Goal: Information Seeking & Learning: Learn about a topic

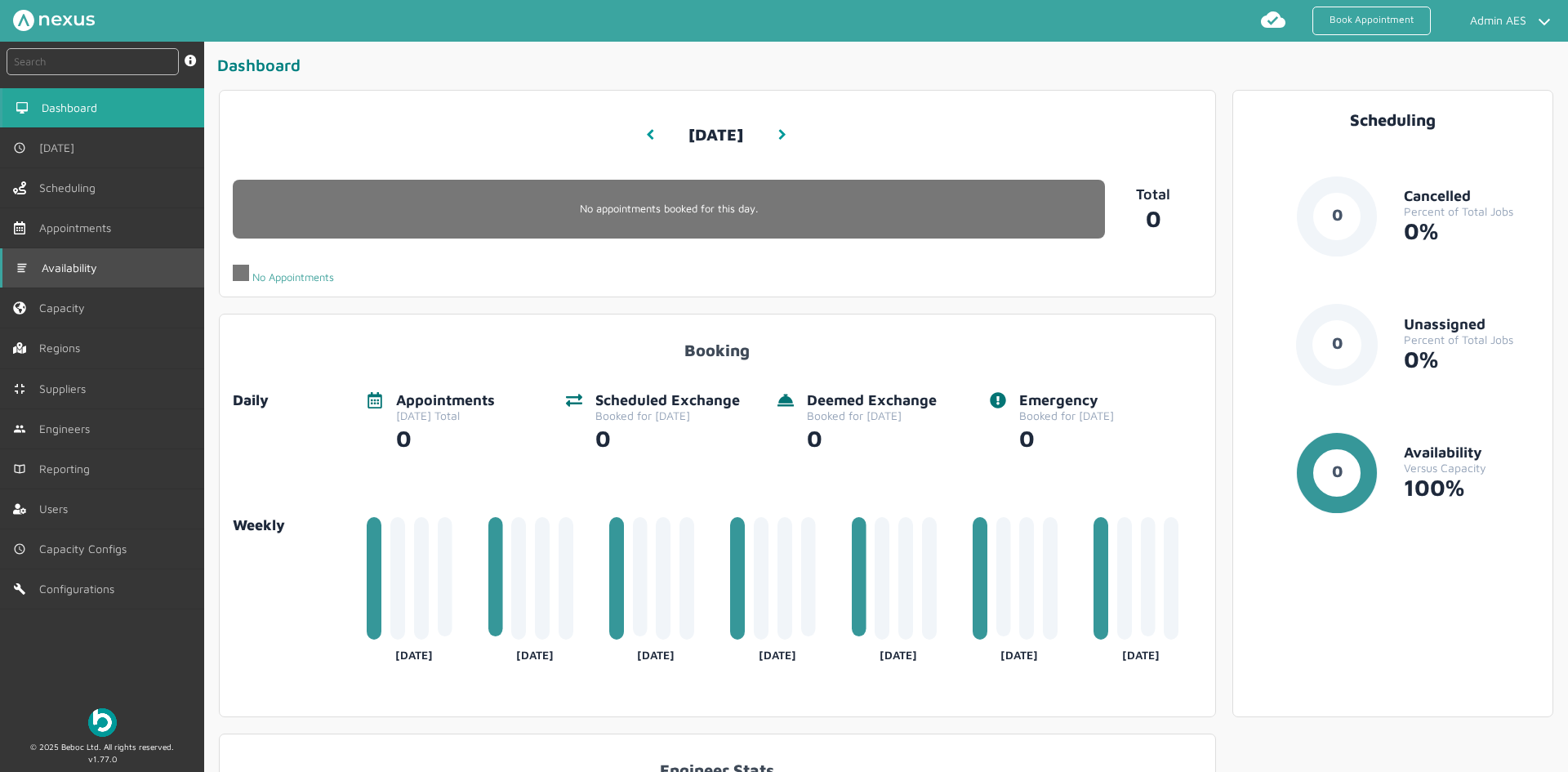
click at [75, 253] on link "Availability" at bounding box center [102, 268] width 204 height 39
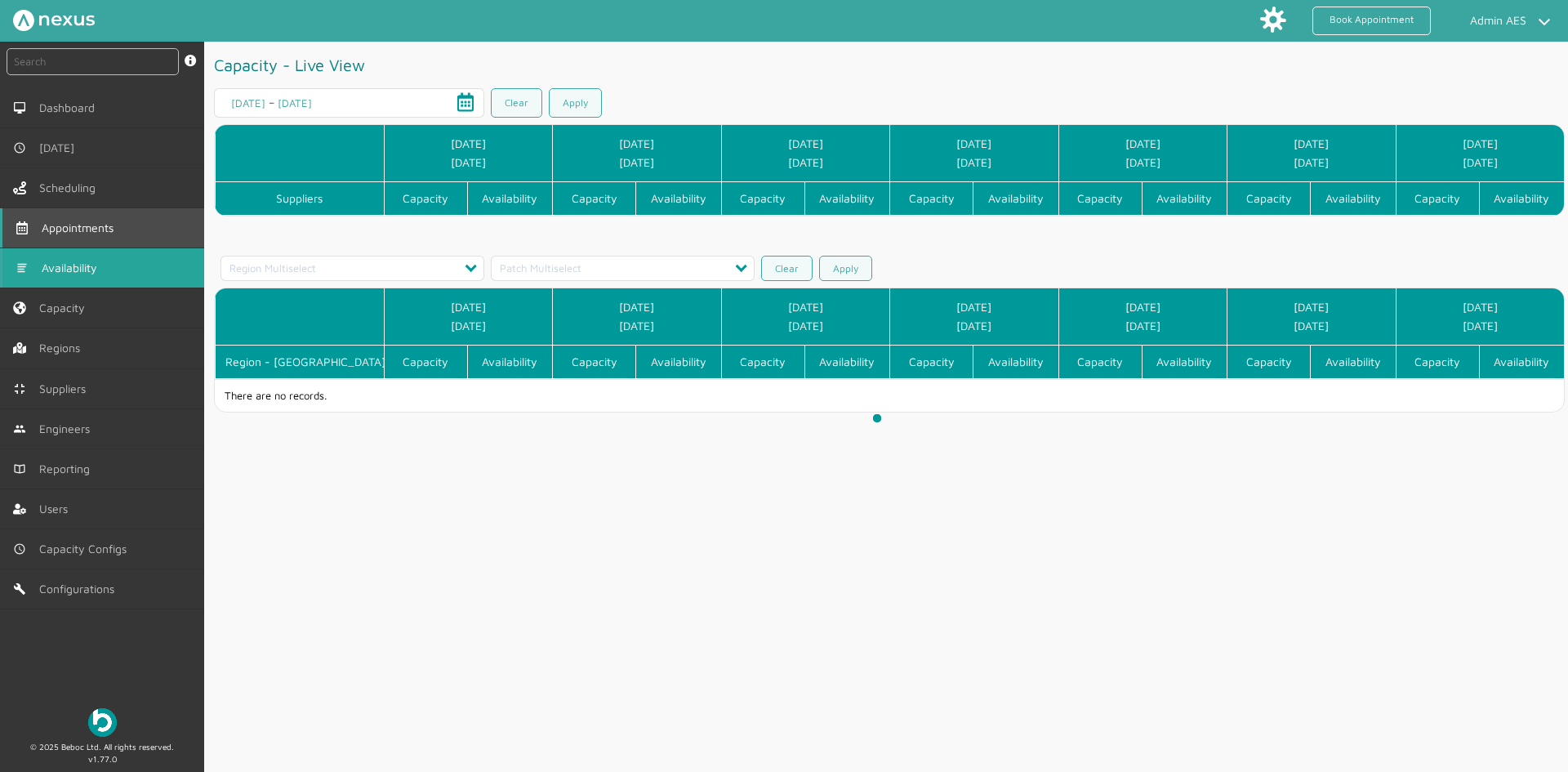
click at [82, 223] on span "Appointments" at bounding box center [81, 228] width 79 height 13
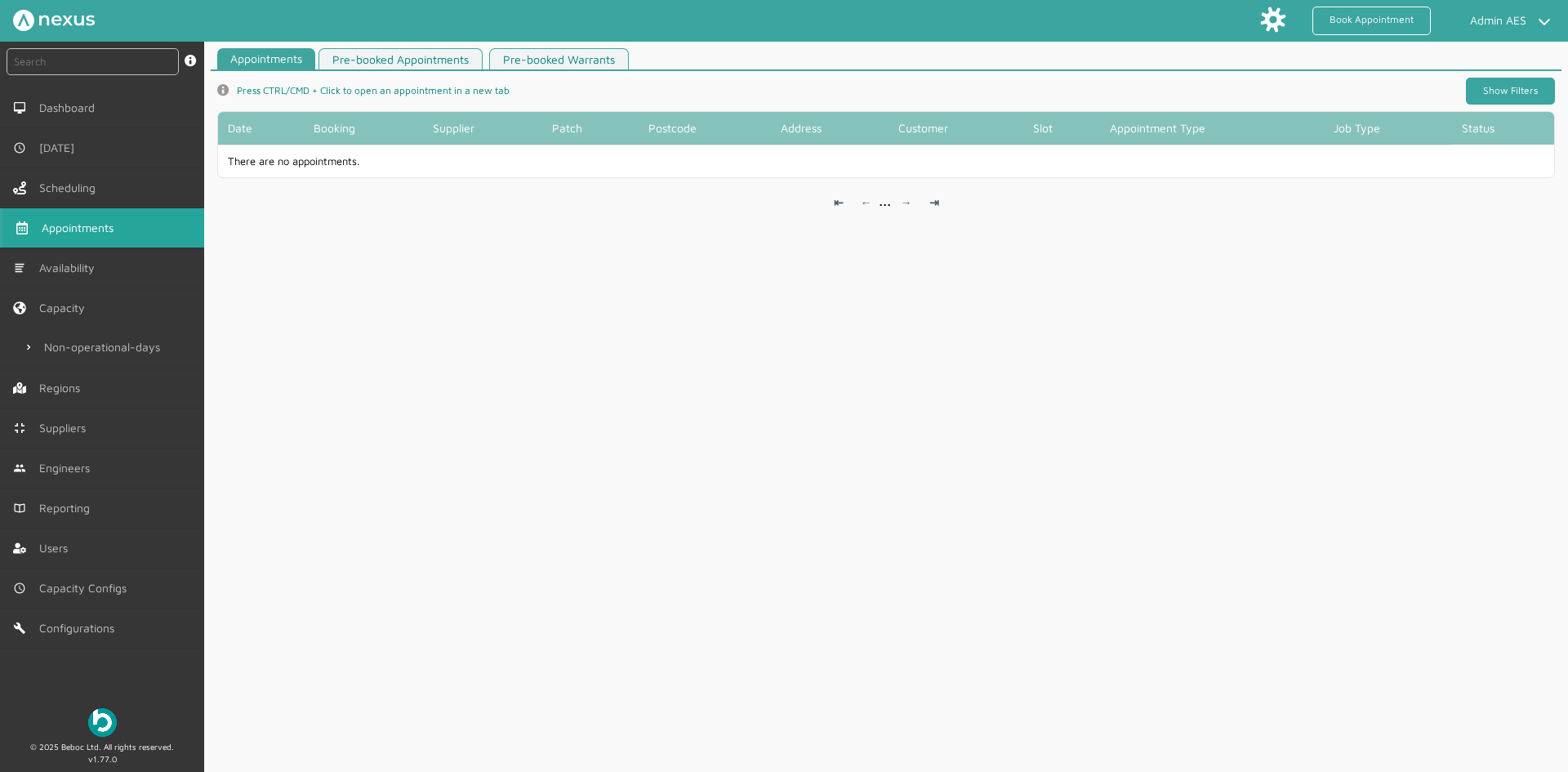
click at [1527, 84] on link "Show Filters" at bounding box center [1510, 91] width 89 height 27
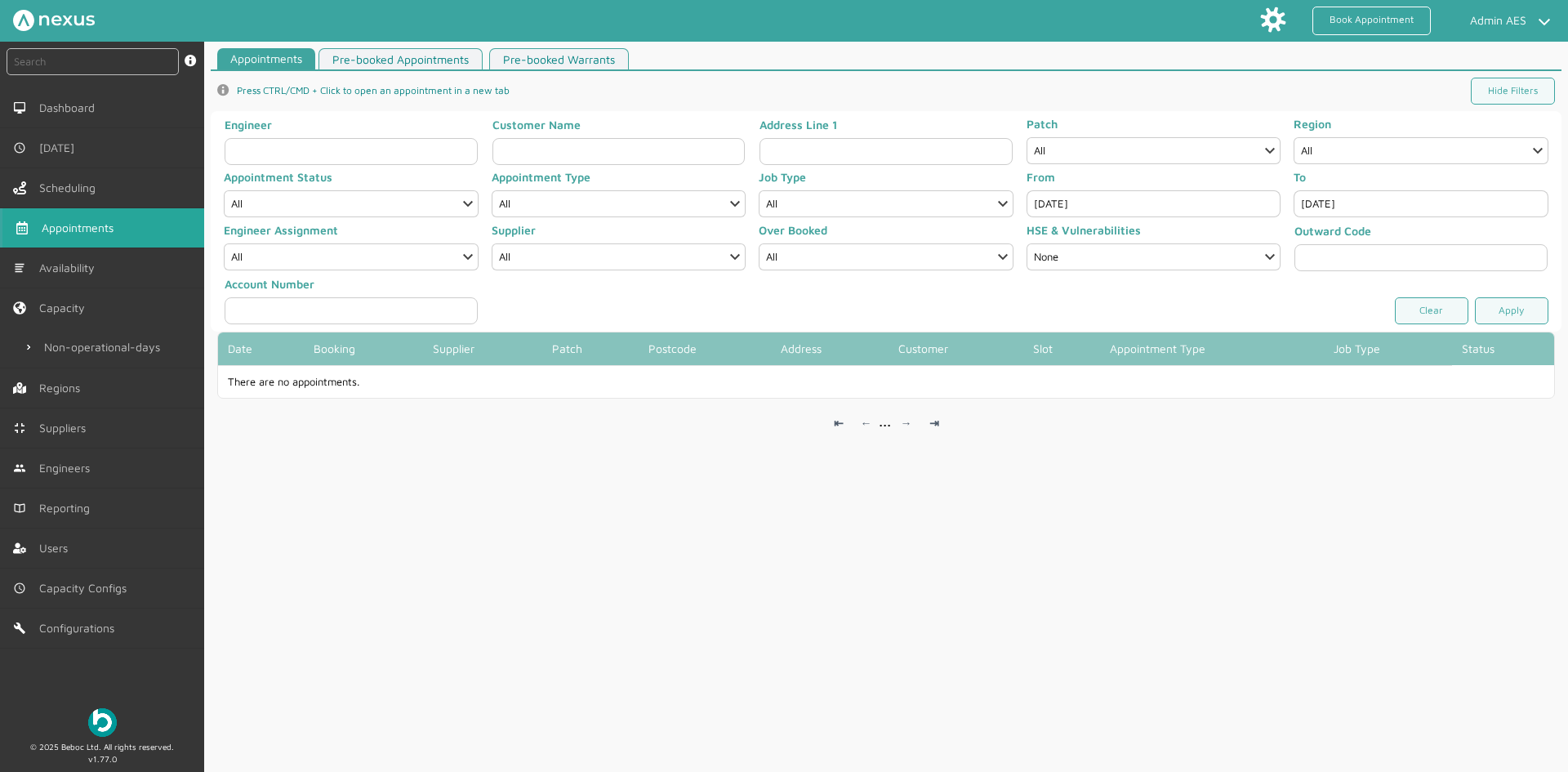
click at [1020, 217] on div "From [DATE] To [DATE]" at bounding box center [1287, 197] width 535 height 53
click at [1081, 199] on input "[DATE]" at bounding box center [1154, 204] width 255 height 27
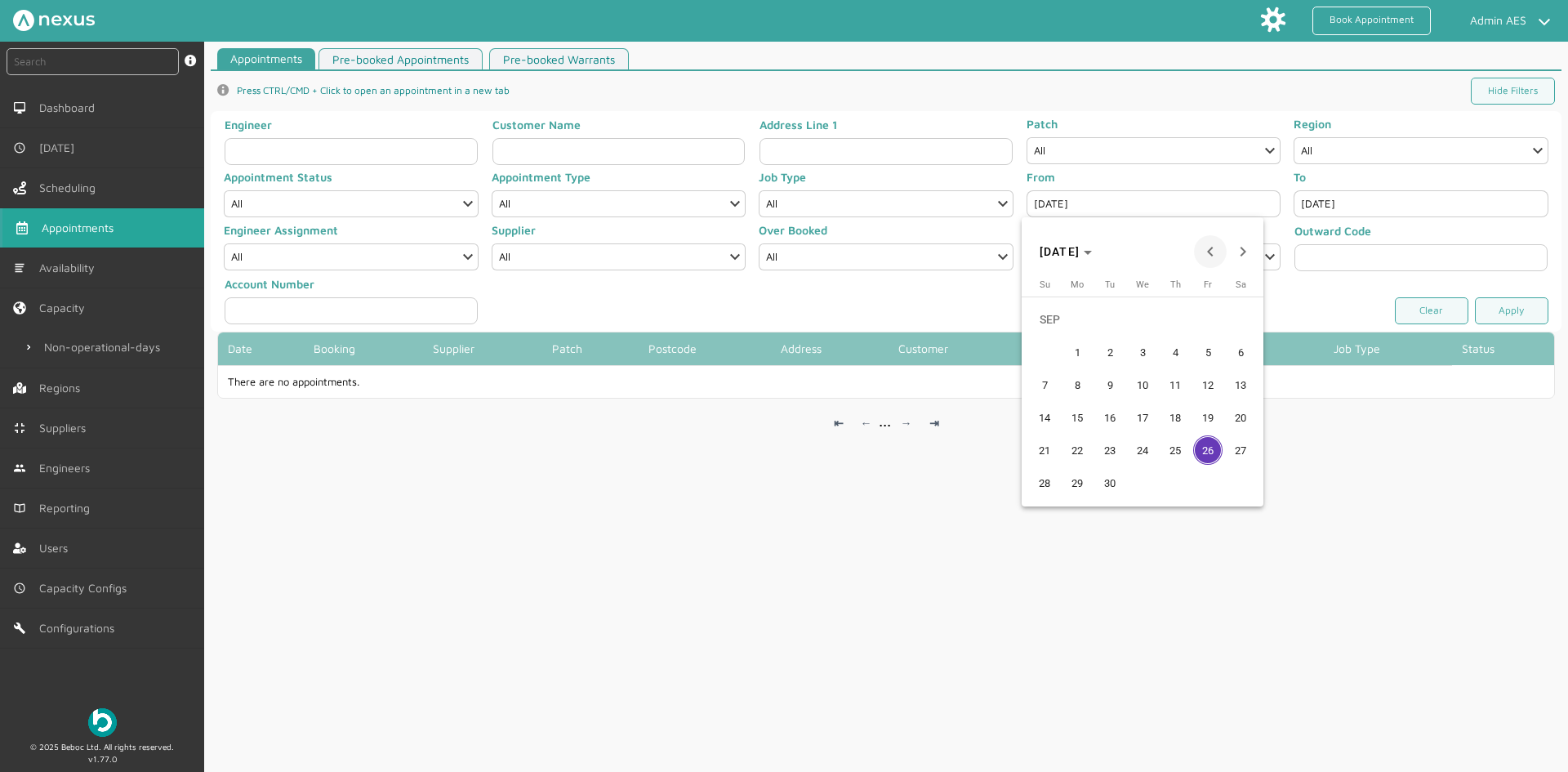
click at [1215, 251] on span "Previous month" at bounding box center [1210, 251] width 33 height 33
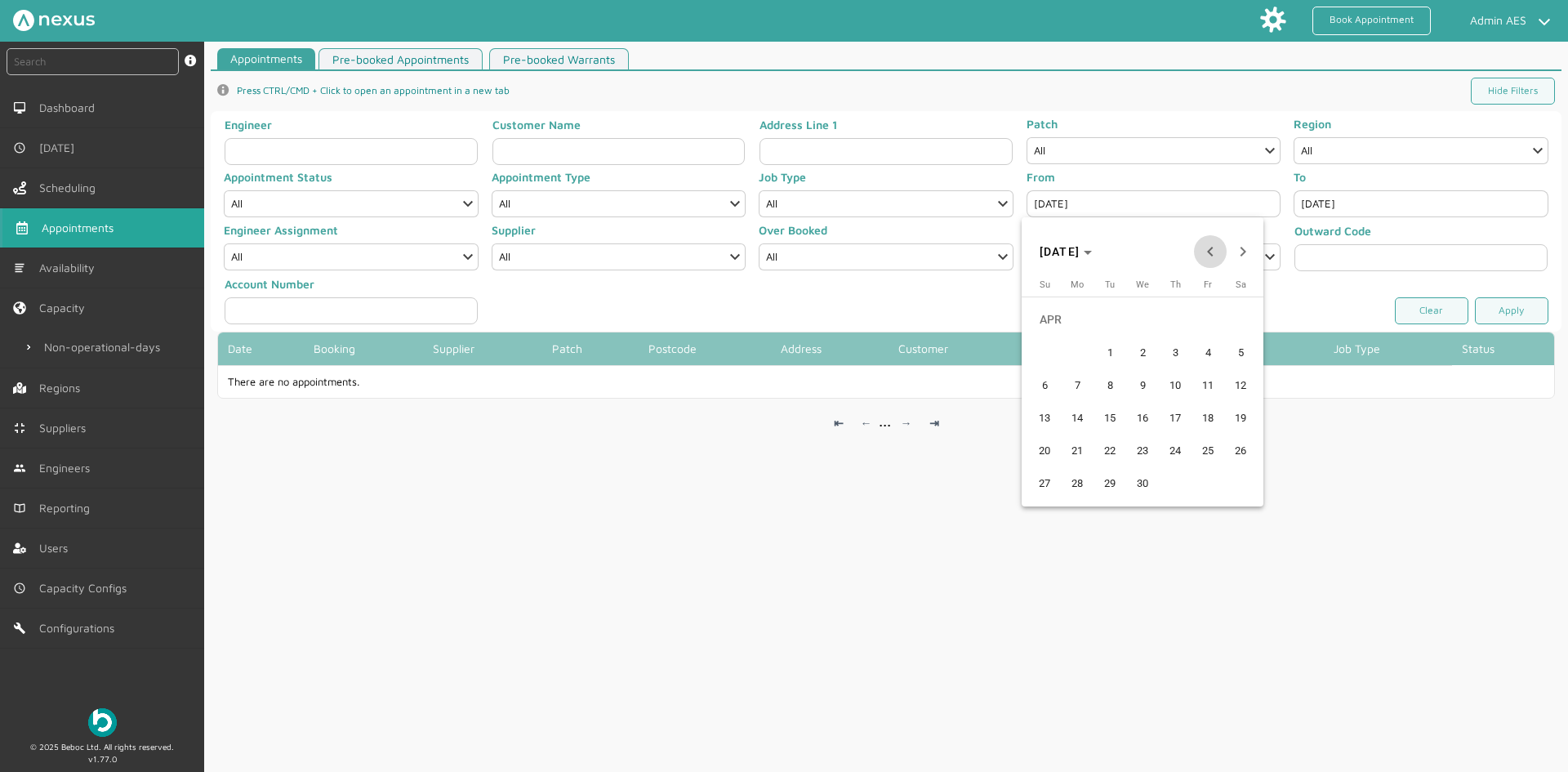
click at [1215, 251] on span "Previous month" at bounding box center [1210, 251] width 33 height 33
click at [1216, 250] on span "Previous month" at bounding box center [1210, 251] width 33 height 33
click at [1216, 254] on span "Previous month" at bounding box center [1210, 251] width 33 height 33
click at [1148, 324] on span "1" at bounding box center [1142, 319] width 29 height 29
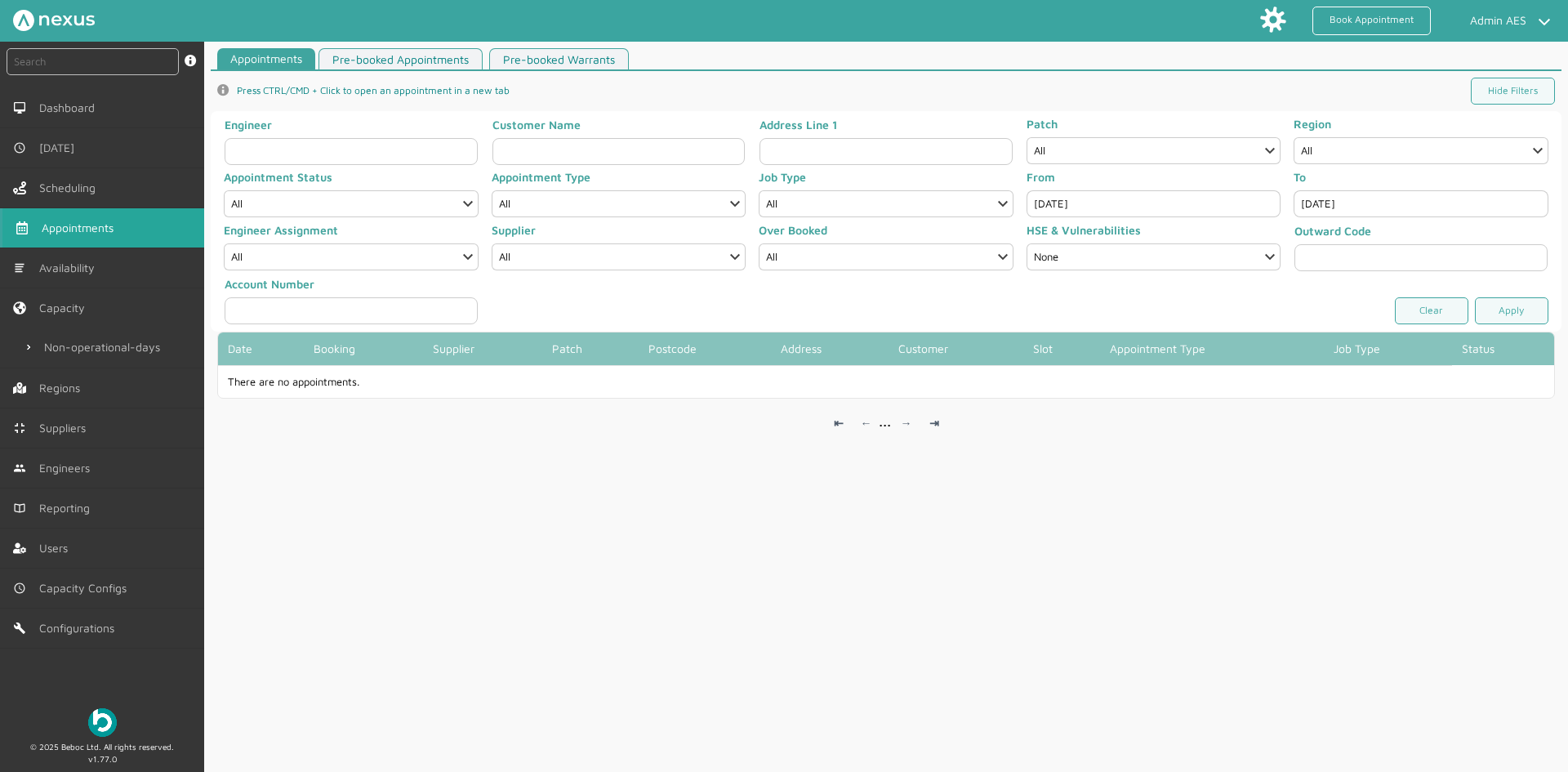
type input "[DATE]"
click at [1499, 298] on link "Apply" at bounding box center [1512, 310] width 74 height 27
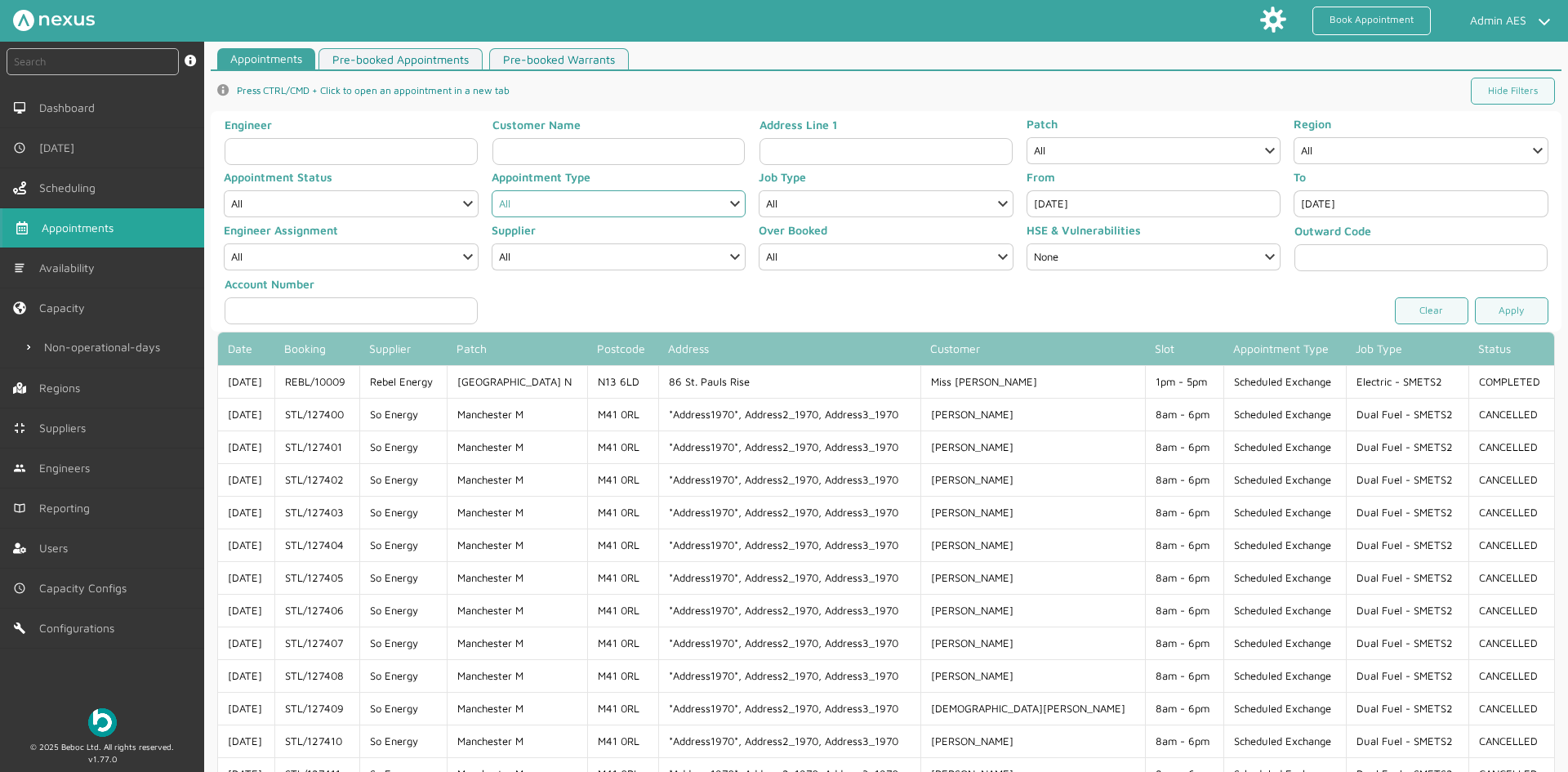
click at [569, 198] on select "All Deemed Exchange Deemed Recommission Electric Vehicle Emergency Exchange Eme…" at bounding box center [619, 204] width 255 height 27
select select "7: IC_METERING_FIELD_SERVICES"
click at [492, 191] on select "All Deemed Exchange Deemed Recommission Electric Vehicle Emergency Exchange Eme…" at bounding box center [619, 204] width 255 height 27
click at [1506, 311] on link "Apply" at bounding box center [1512, 310] width 74 height 27
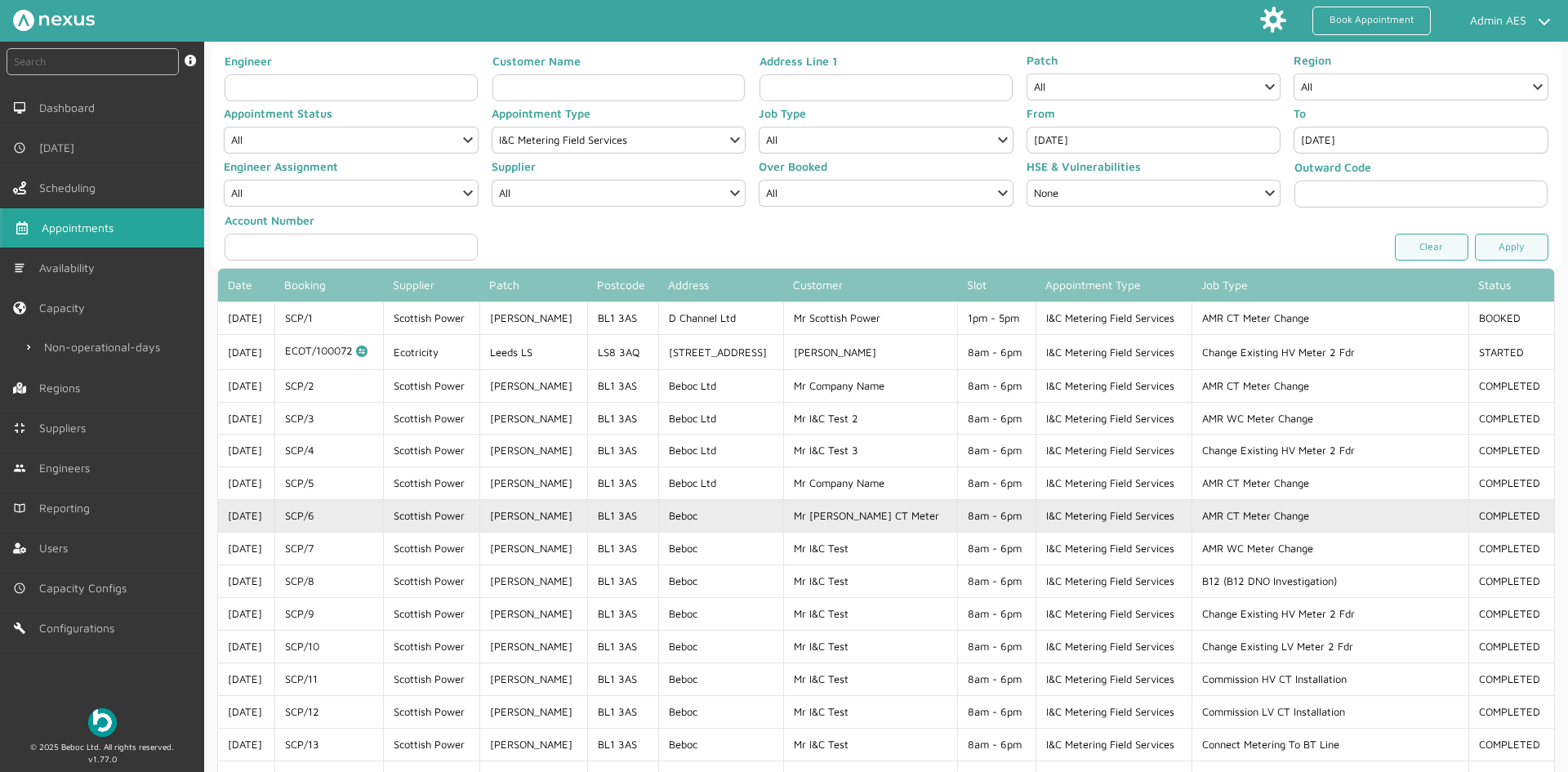
scroll to position [164, 0]
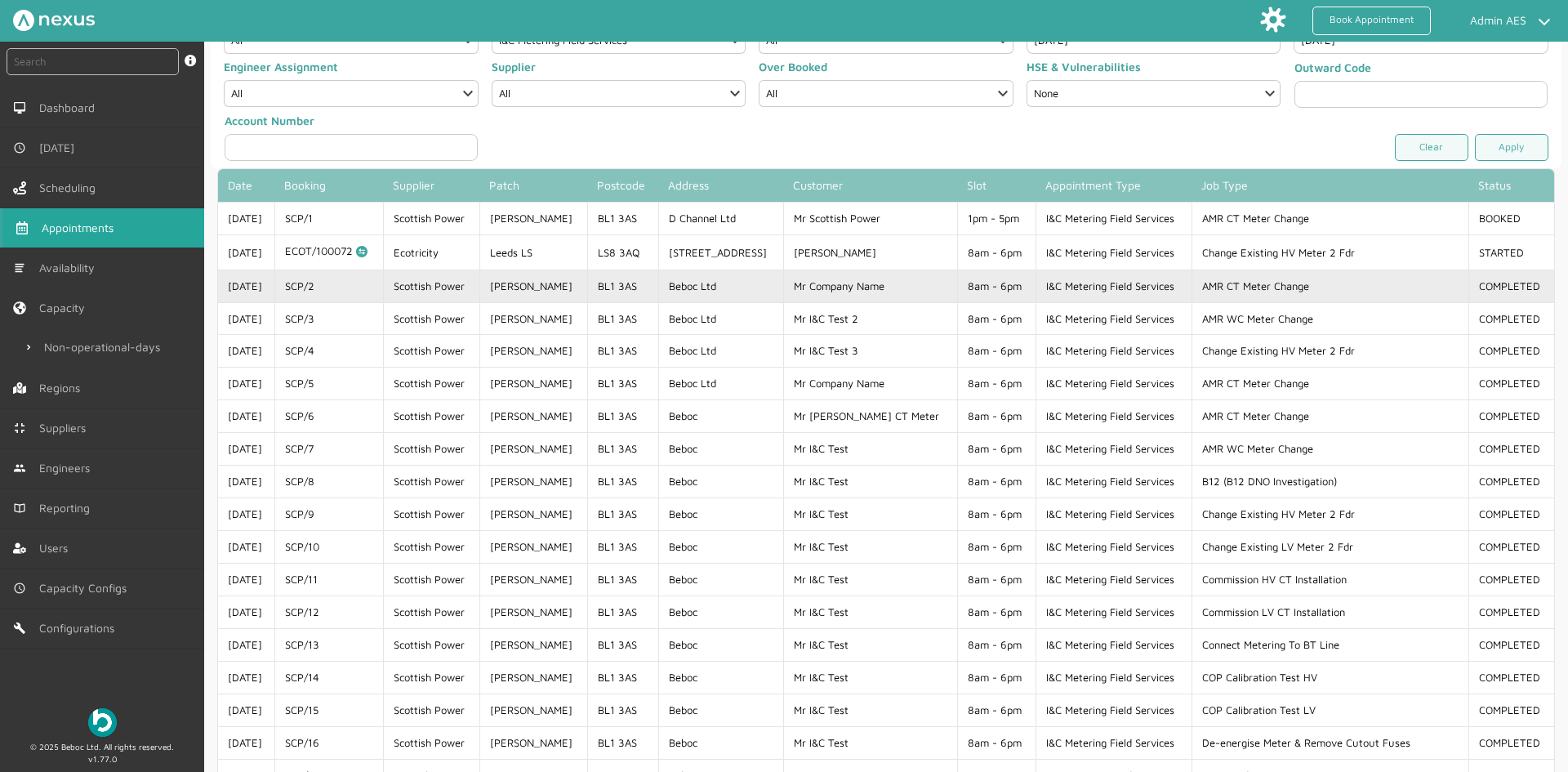
click at [1280, 286] on td "AMR CT Meter Change" at bounding box center [1331, 285] width 277 height 33
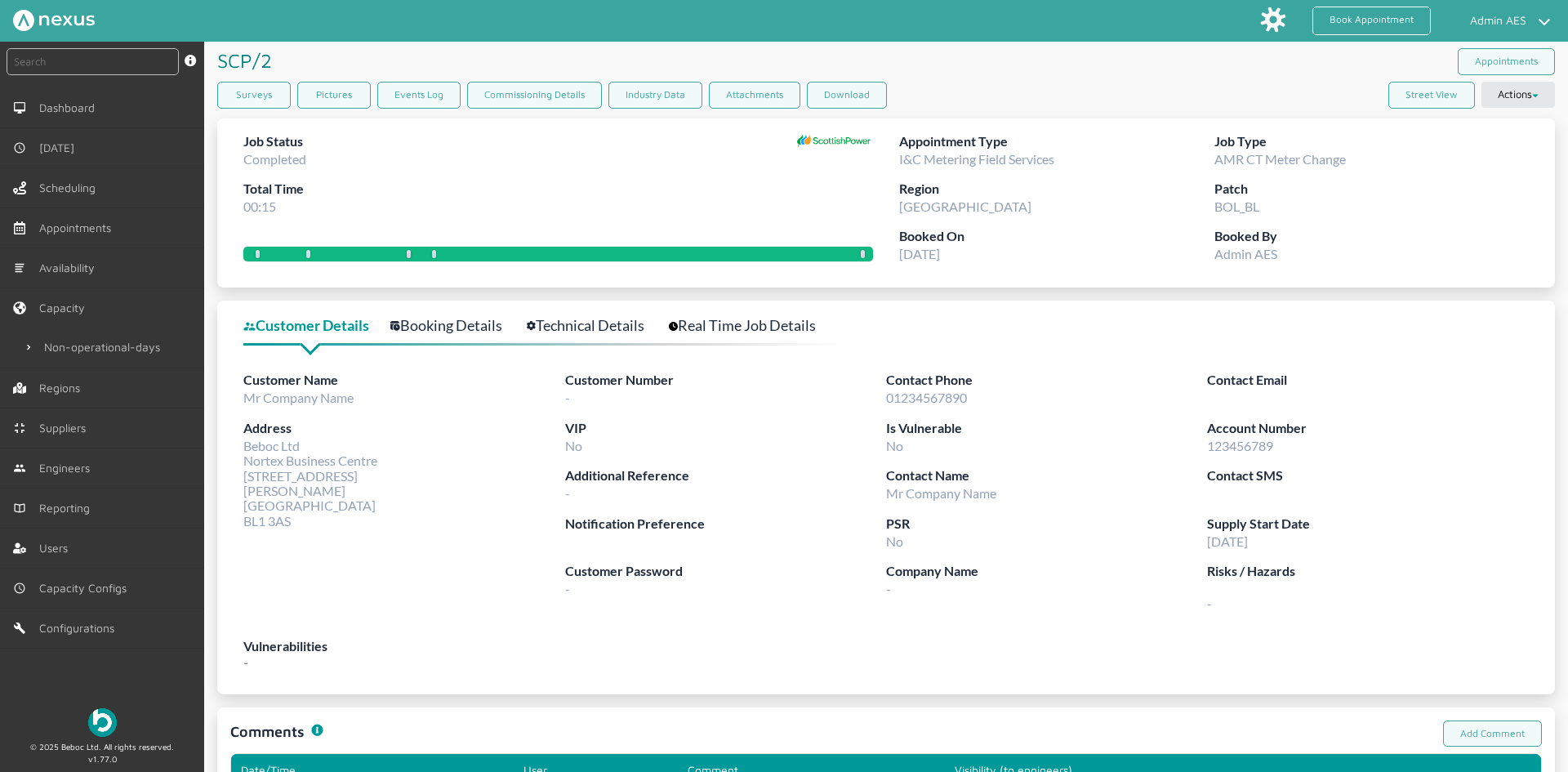
click at [568, 315] on link "Technical Details" at bounding box center [594, 324] width 136 height 23
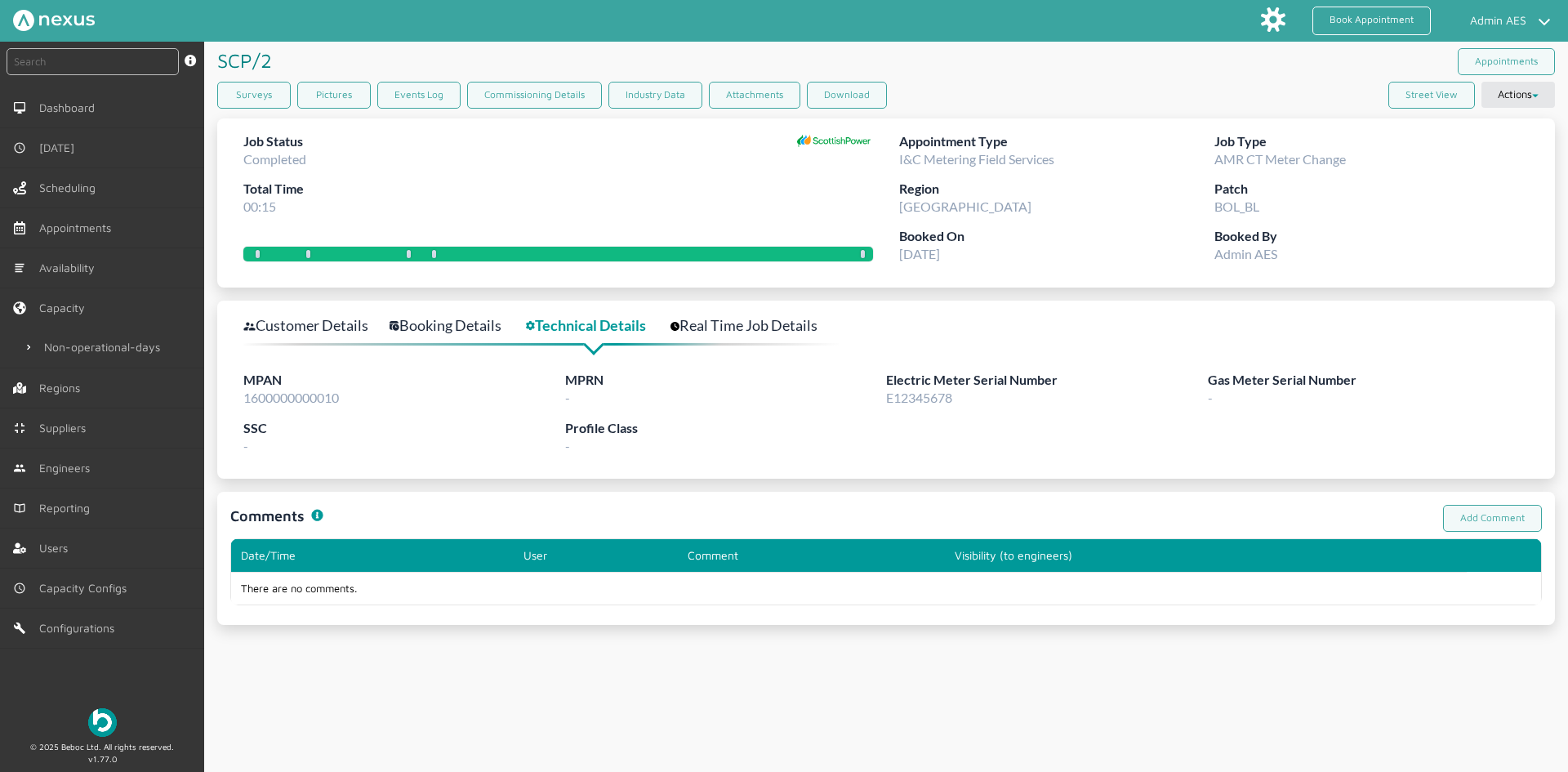
click at [281, 413] on div "MPAN 1600000000010" at bounding box center [404, 393] width 322 height 48
click at [282, 399] on span "1600000000010" at bounding box center [291, 397] width 95 height 16
click at [908, 394] on span "E12345678" at bounding box center [919, 397] width 66 height 16
click at [117, 226] on span "Appointments" at bounding box center [81, 228] width 79 height 13
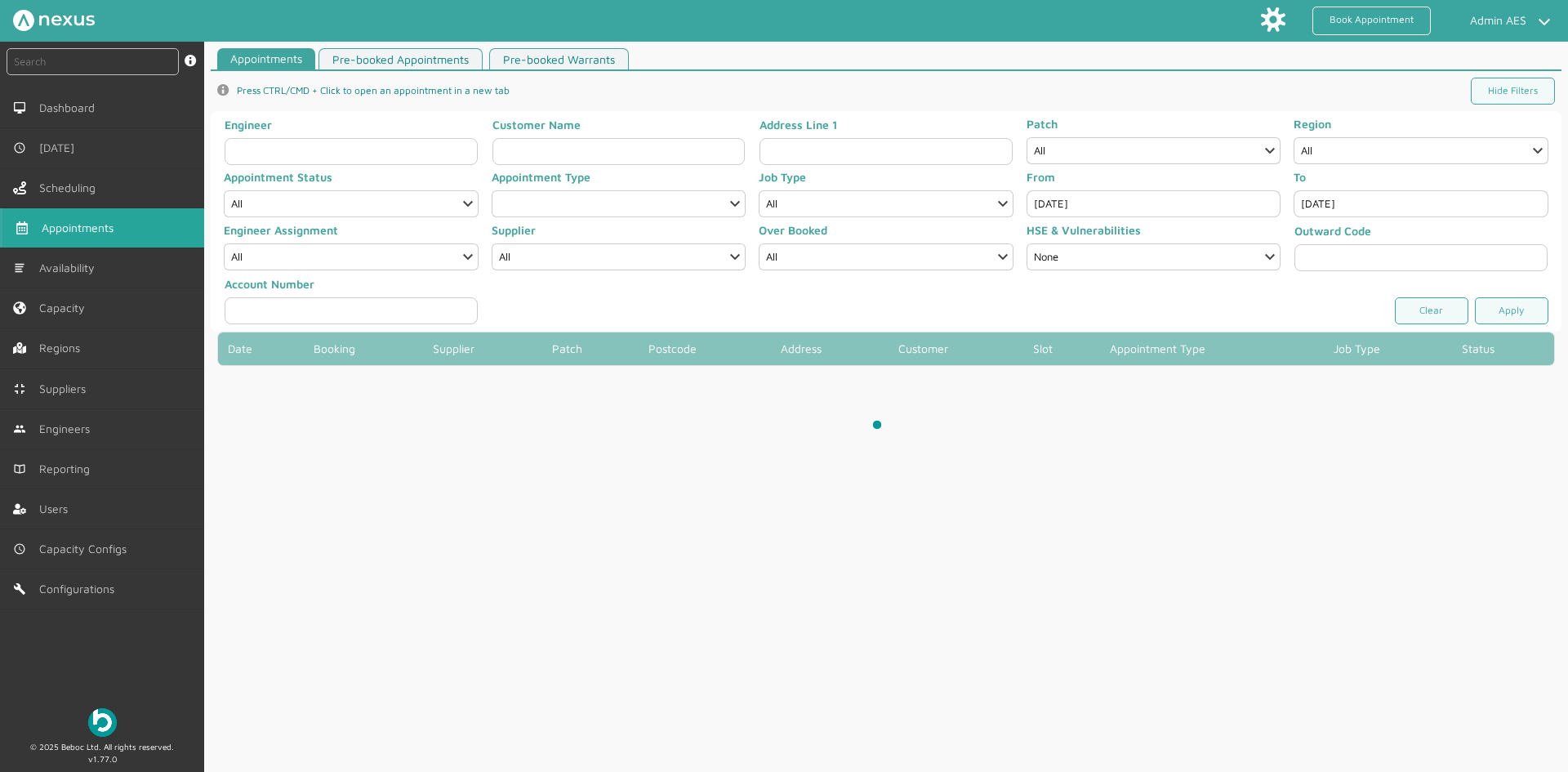
select select "7: IC_METERING_FIELD_SERVICES"
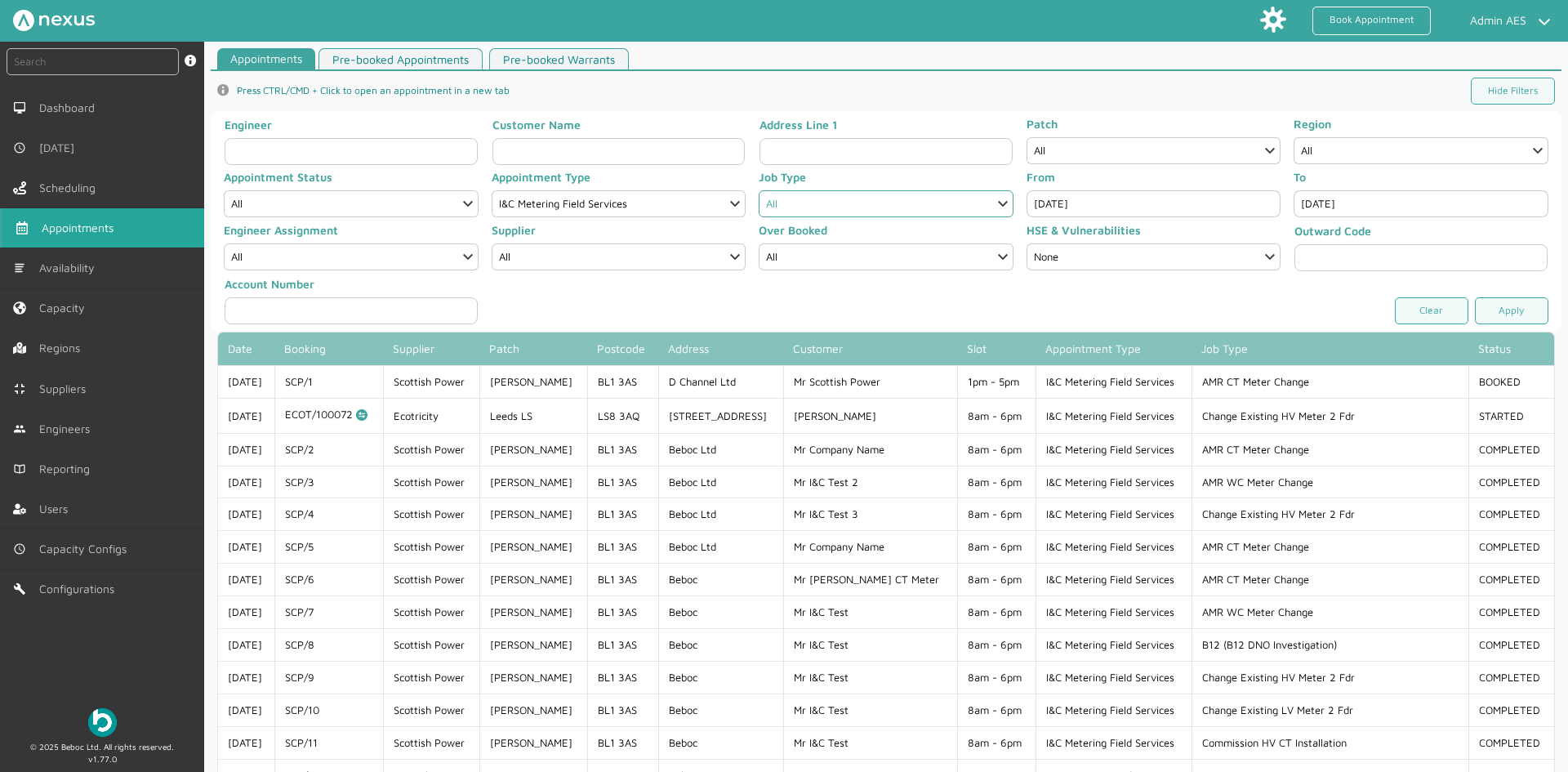
click at [840, 209] on select "All Aerial Install Alt Han Install AMR CT Meter Change AMR WC Meter Change B12 …" at bounding box center [886, 204] width 255 height 27
click at [1115, 305] on div at bounding box center [886, 301] width 803 height 49
